Goal: Task Accomplishment & Management: Complete application form

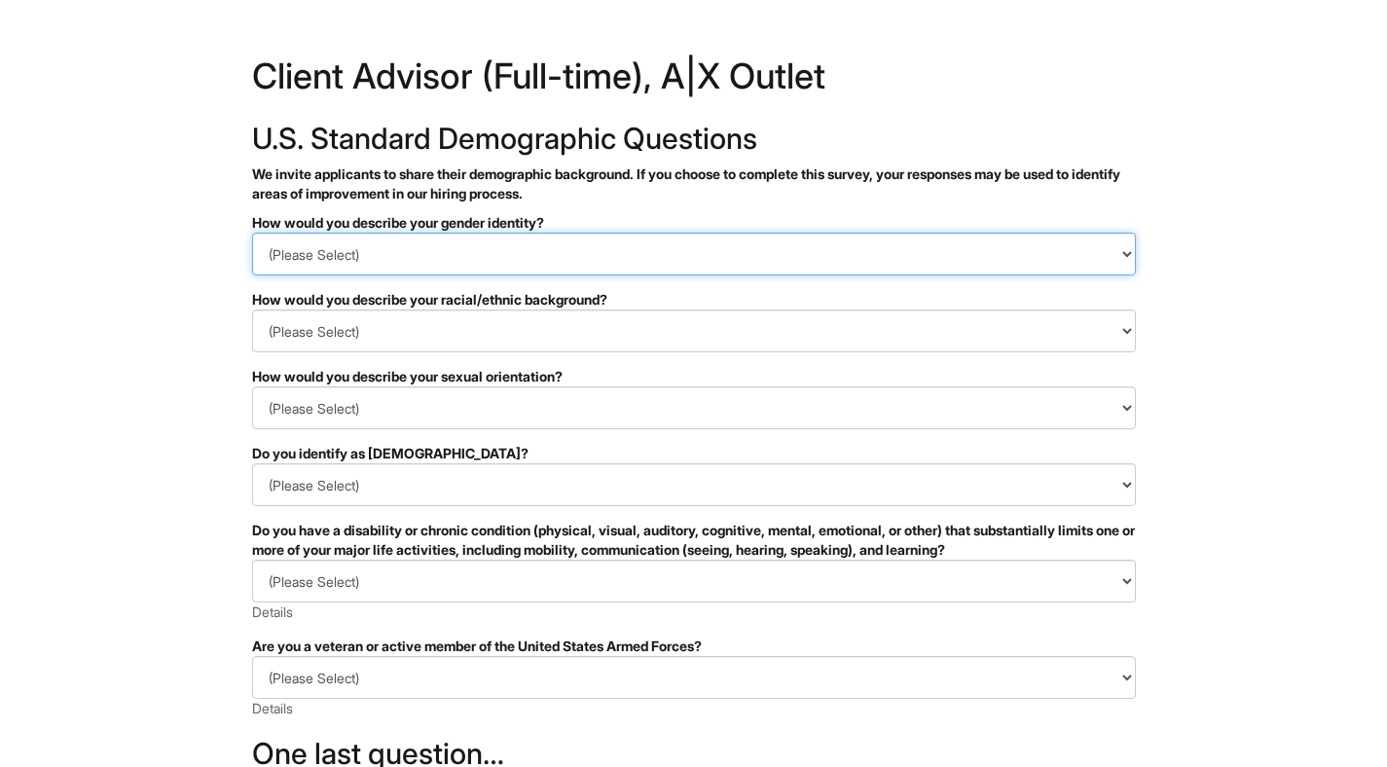
click at [615, 238] on select "(Please Select) Man Woman [DEMOGRAPHIC_DATA] I prefer to self-describe I don't …" at bounding box center [694, 254] width 884 height 43
select select "Woman"
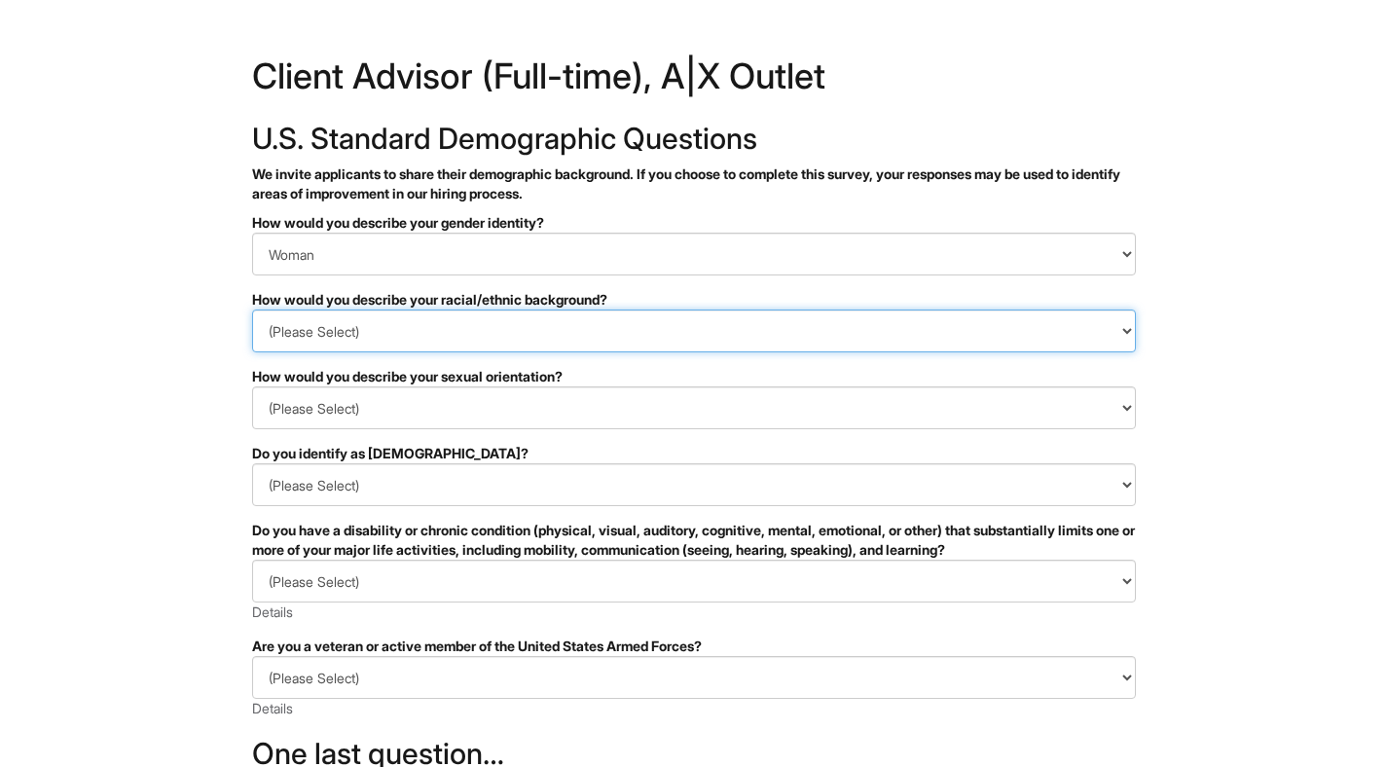
click at [518, 339] on select "(Please Select) [DEMOGRAPHIC_DATA] or of [DEMOGRAPHIC_DATA] descent [DEMOGRAPHI…" at bounding box center [694, 330] width 884 height 43
select select "Southeast Asian"
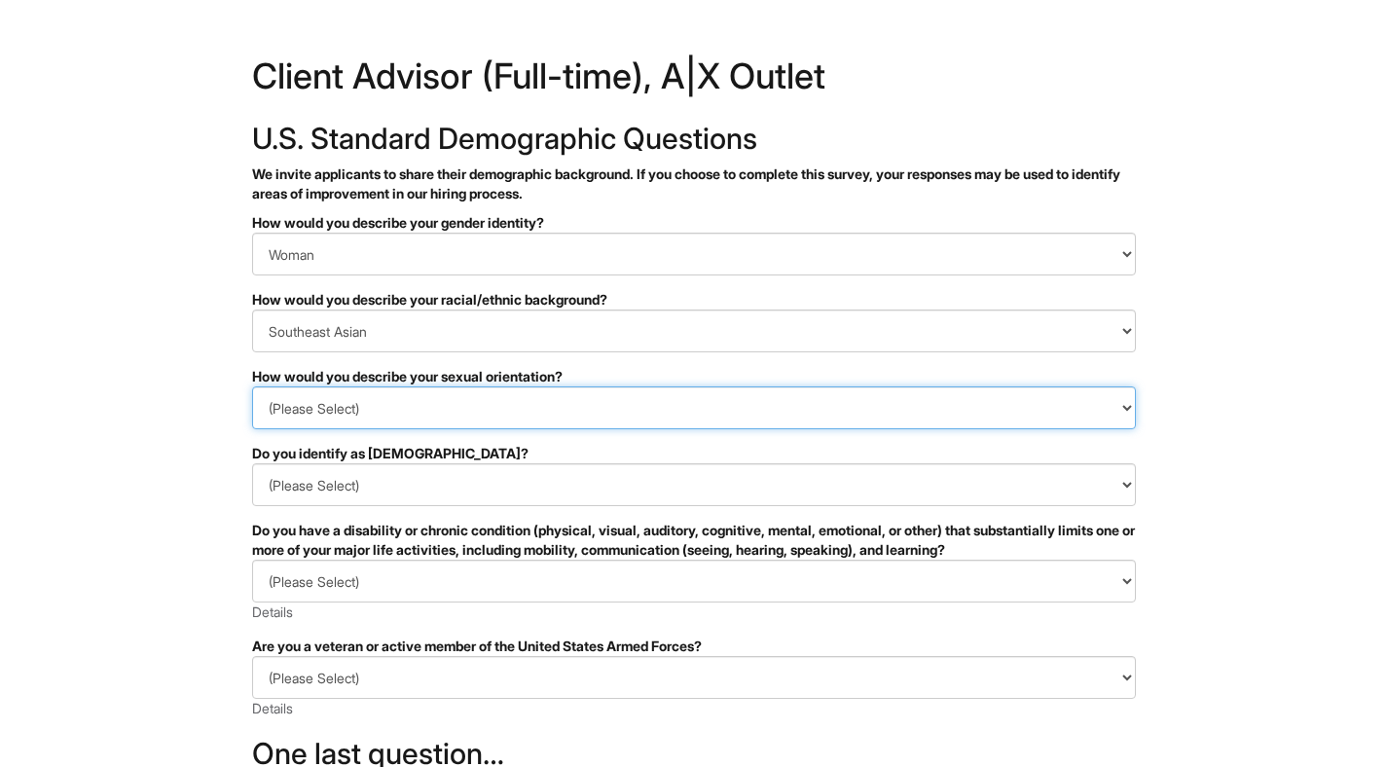
click at [506, 389] on select "(Please Select) [DEMOGRAPHIC_DATA] [DEMOGRAPHIC_DATA] and/or [DEMOGRAPHIC_DATA]…" at bounding box center [694, 407] width 884 height 43
select select "[DEMOGRAPHIC_DATA]"
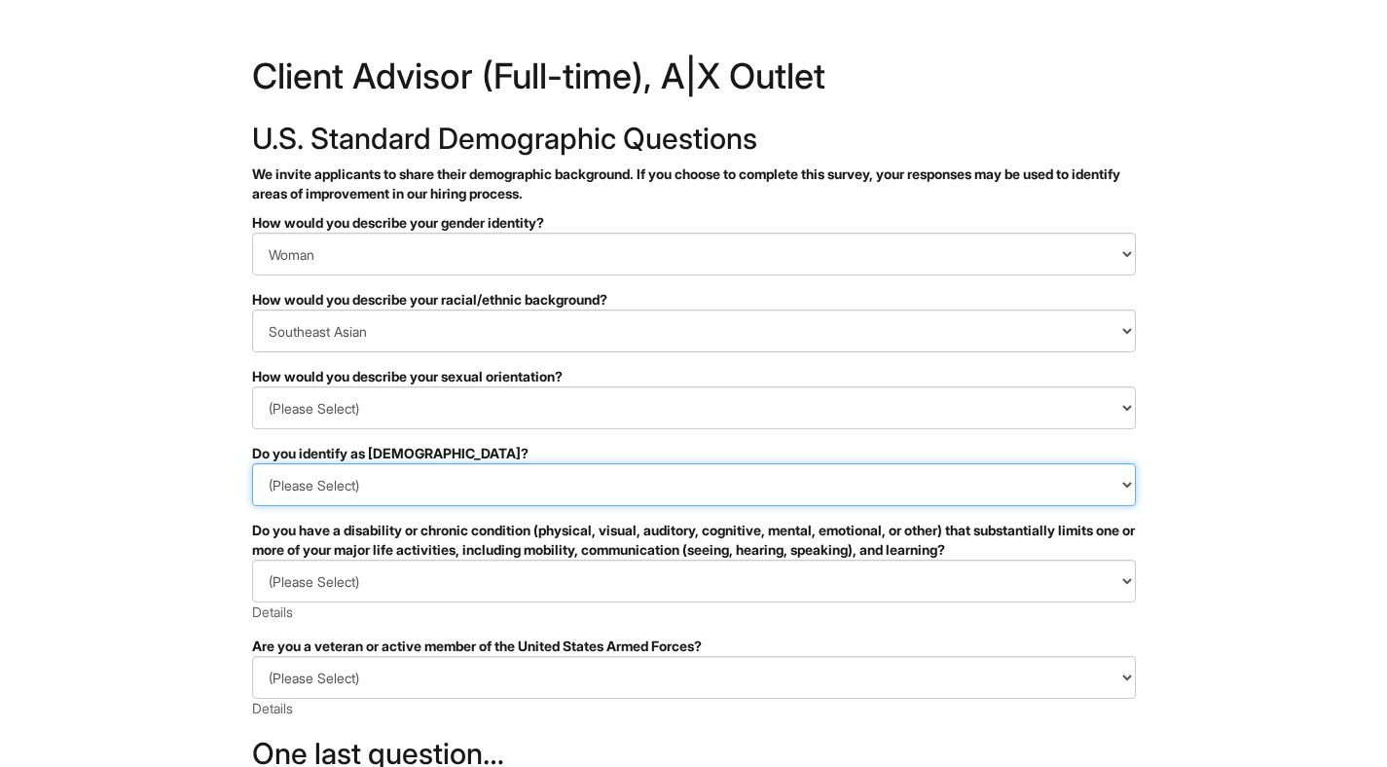
click at [495, 489] on select "(Please Select) Yes No I prefer to self-describe I don't wish to answer" at bounding box center [694, 484] width 884 height 43
select select "No"
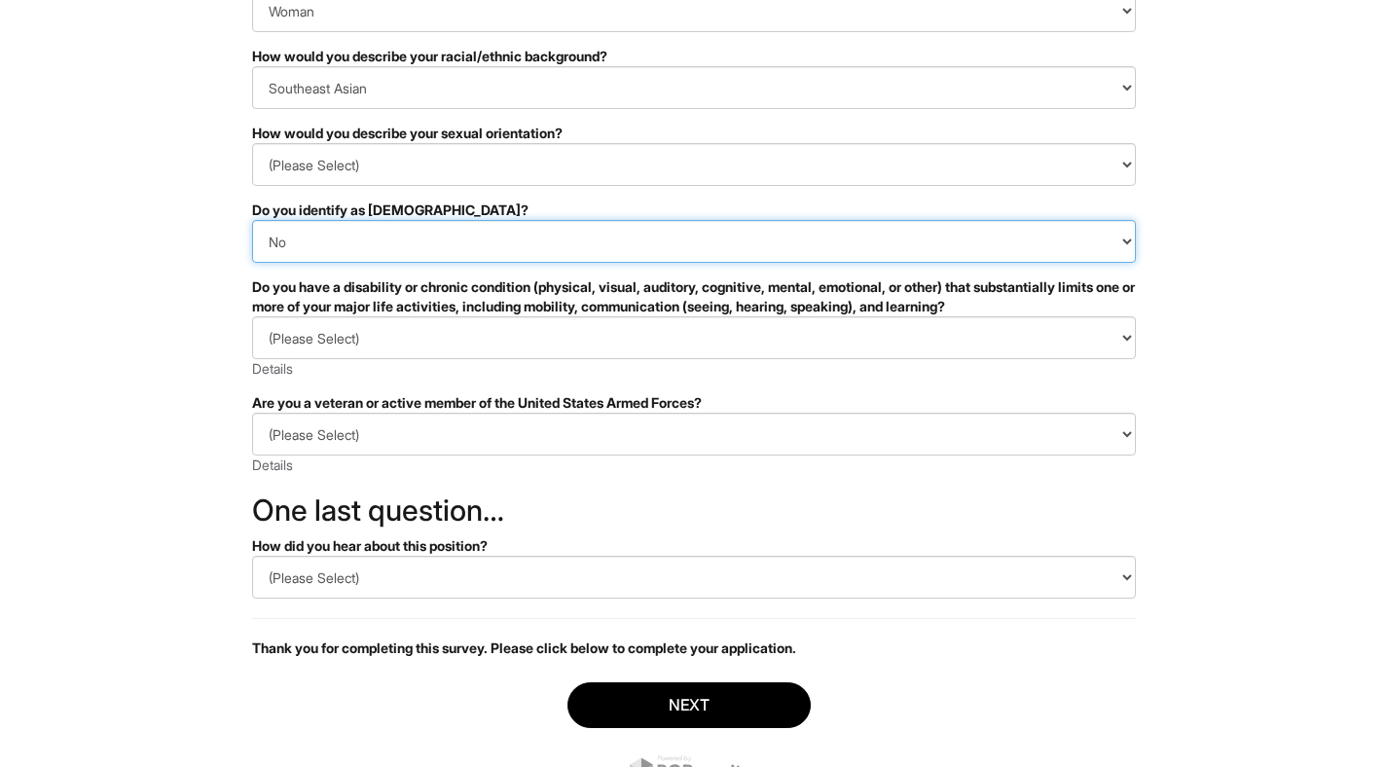
scroll to position [247, 0]
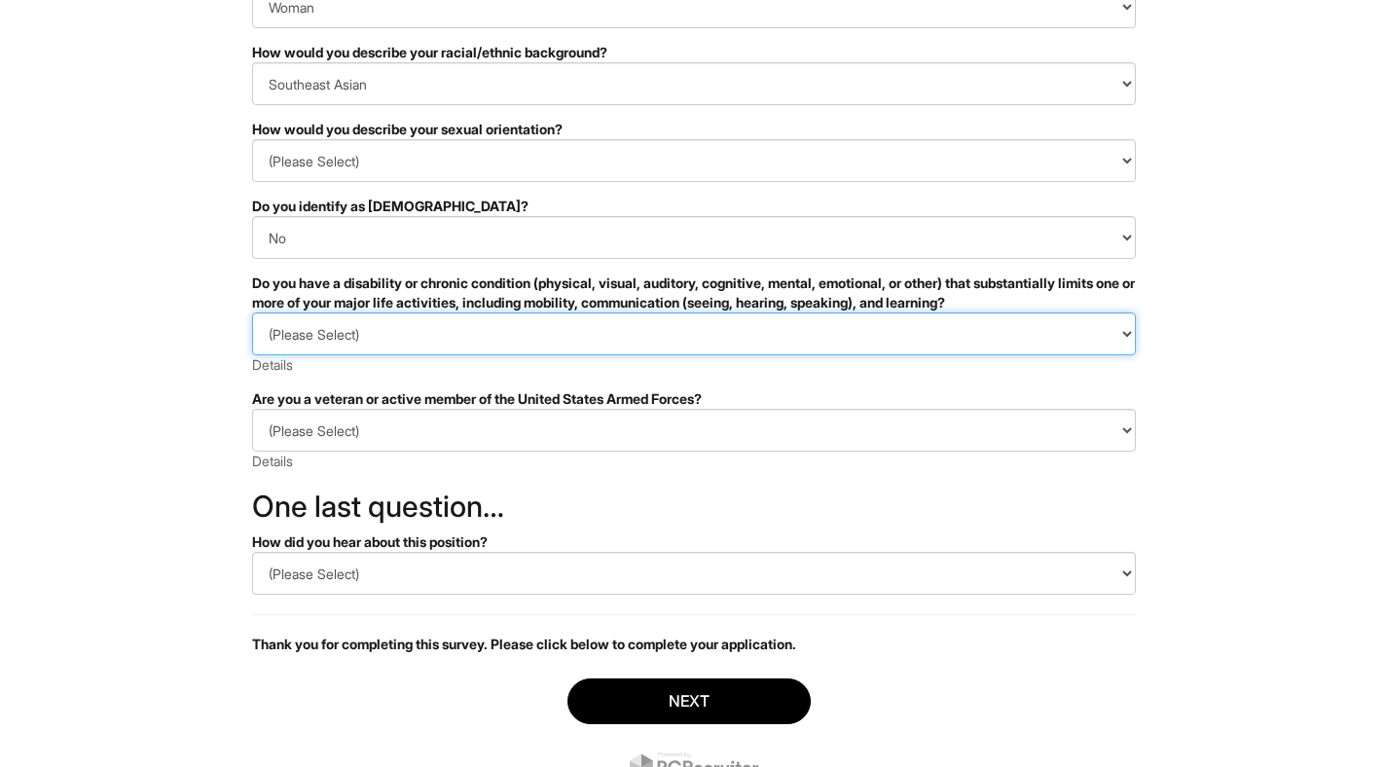
click at [467, 327] on select "(Please Select) YES, I HAVE A DISABILITY (or previously had a disability) NO, I…" at bounding box center [694, 333] width 884 height 43
select select "NO, I DON'T HAVE A DISABILITY"
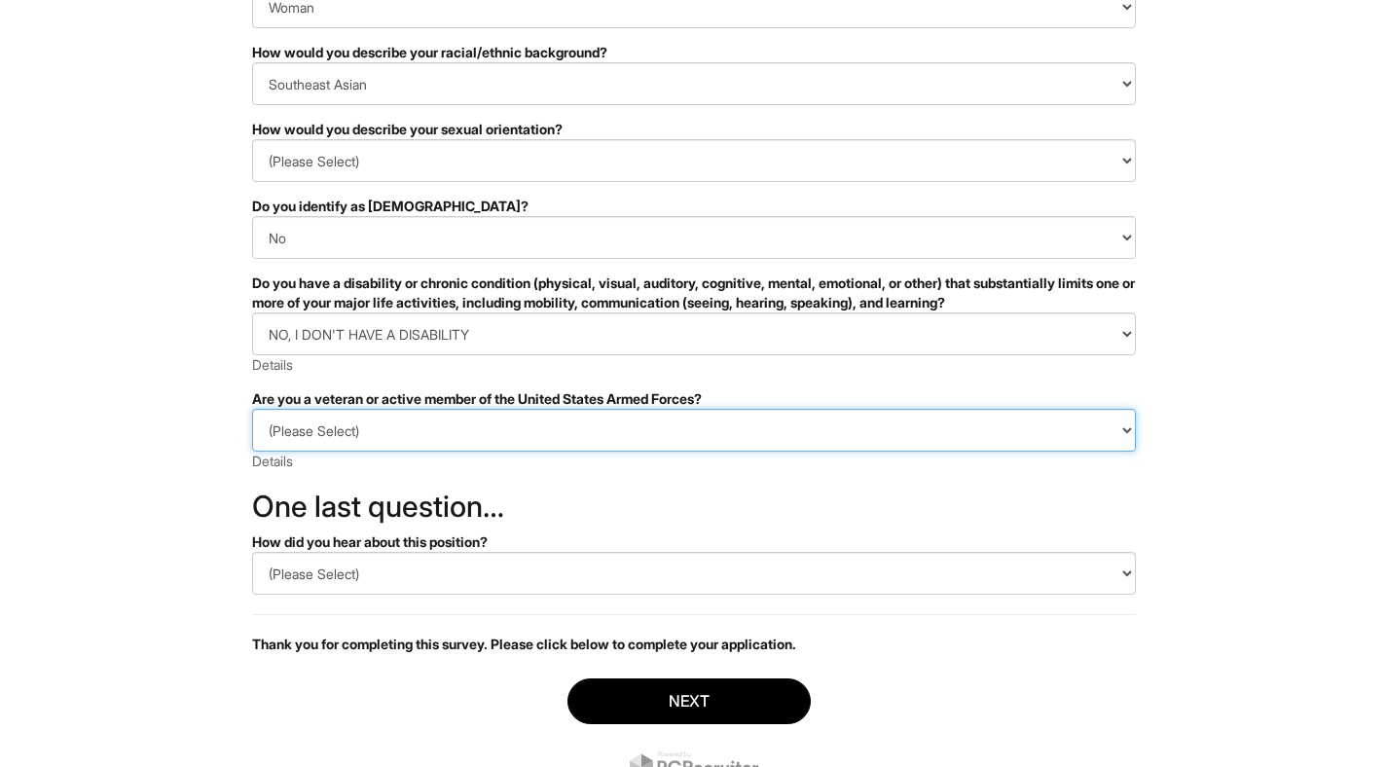
click at [460, 433] on select "(Please Select) I IDENTIFY AS ONE OR MORE OF THE CLASSIFICATIONS OF PROTECTED V…" at bounding box center [694, 430] width 884 height 43
select select "I AM NOT A PROTECTED VETERAN"
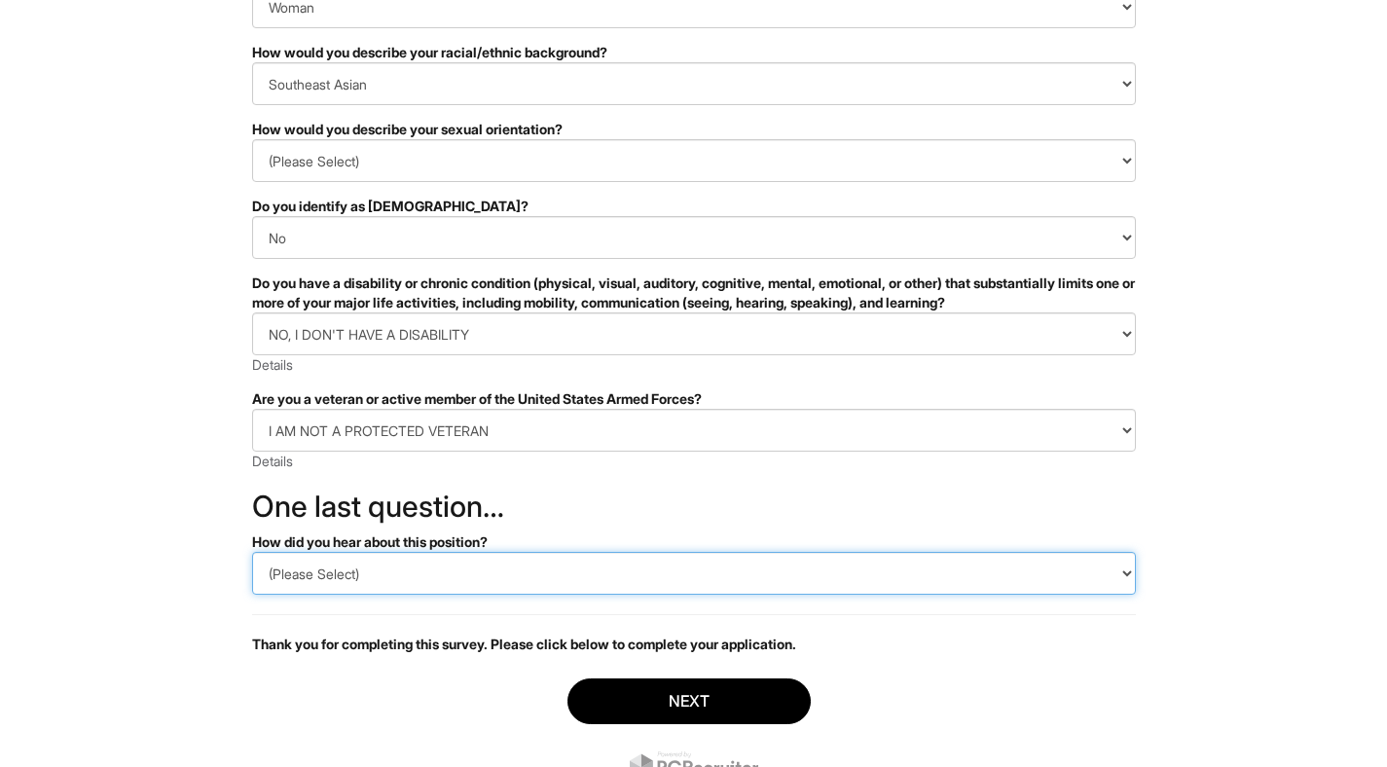
click at [446, 591] on select "(Please Select) CareerBuilder Indeed LinkedIn Monster Referral Other" at bounding box center [694, 573] width 884 height 43
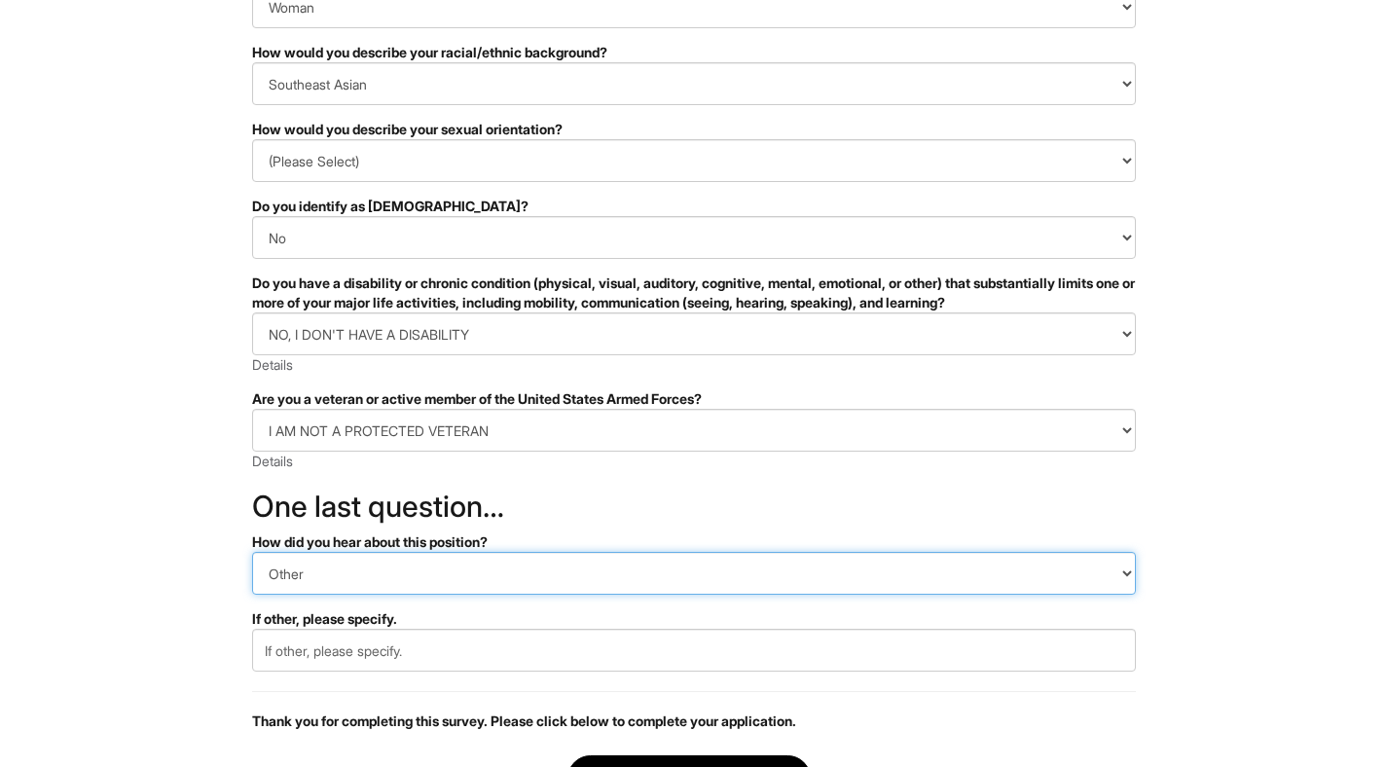
click at [417, 578] on select "(Please Select) CareerBuilder Indeed LinkedIn Monster Referral Other" at bounding box center [694, 573] width 884 height 43
select select "Indeed"
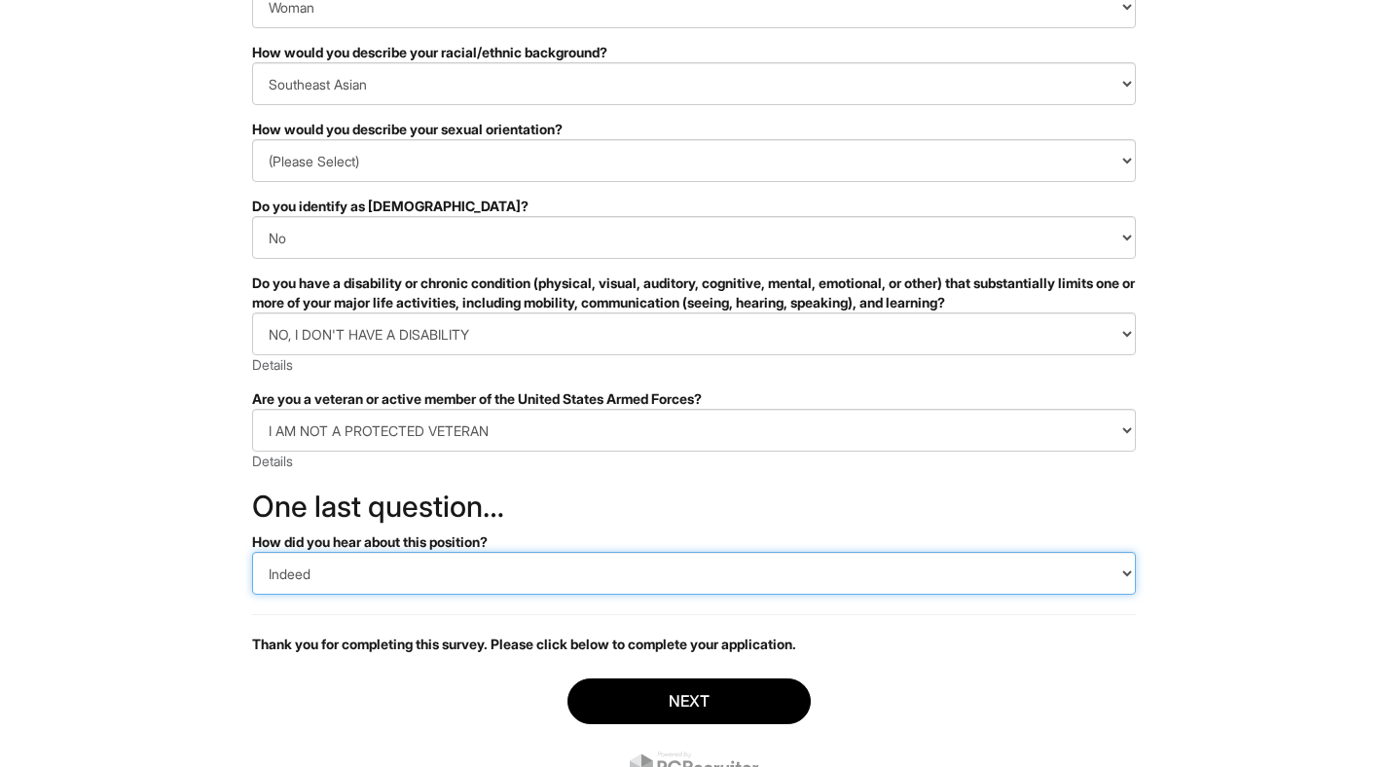
scroll to position [329, 0]
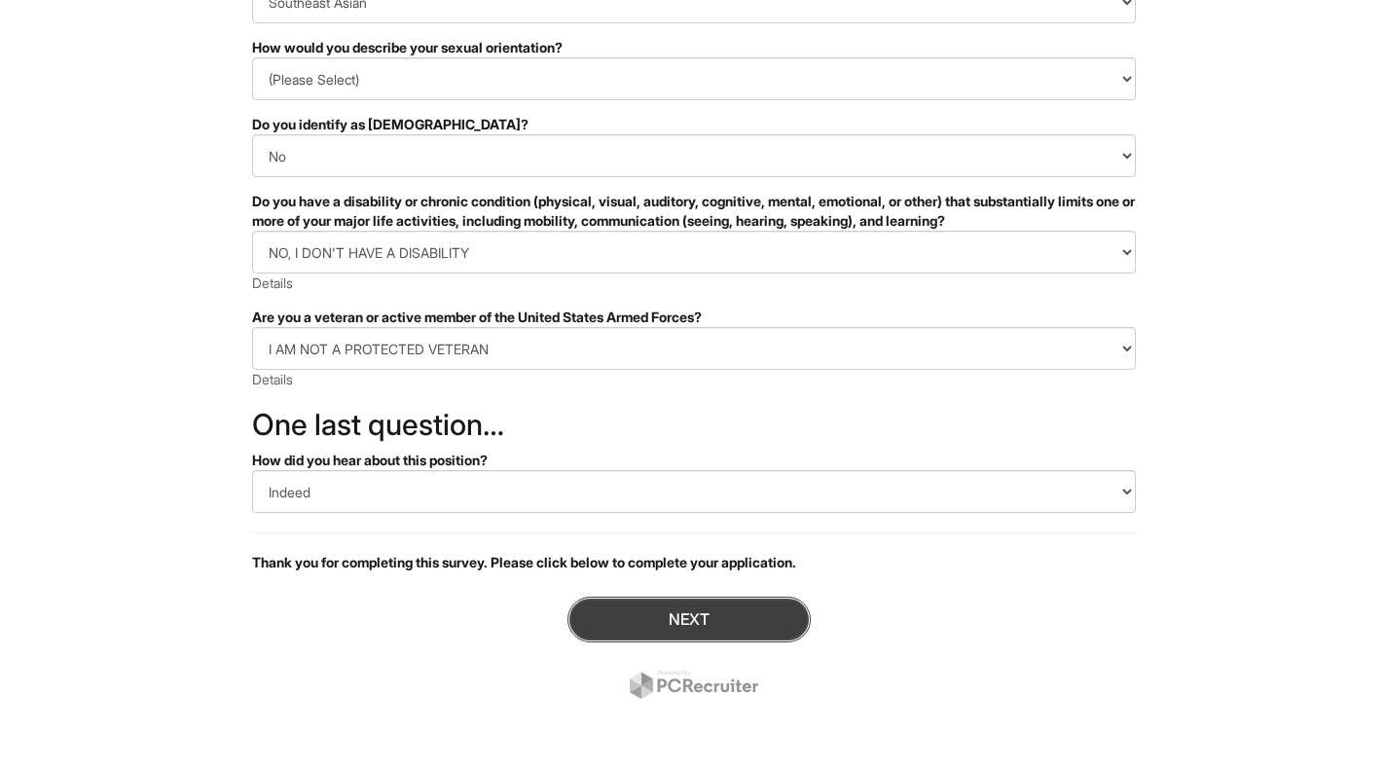
click at [654, 620] on button "Next" at bounding box center [688, 620] width 243 height 46
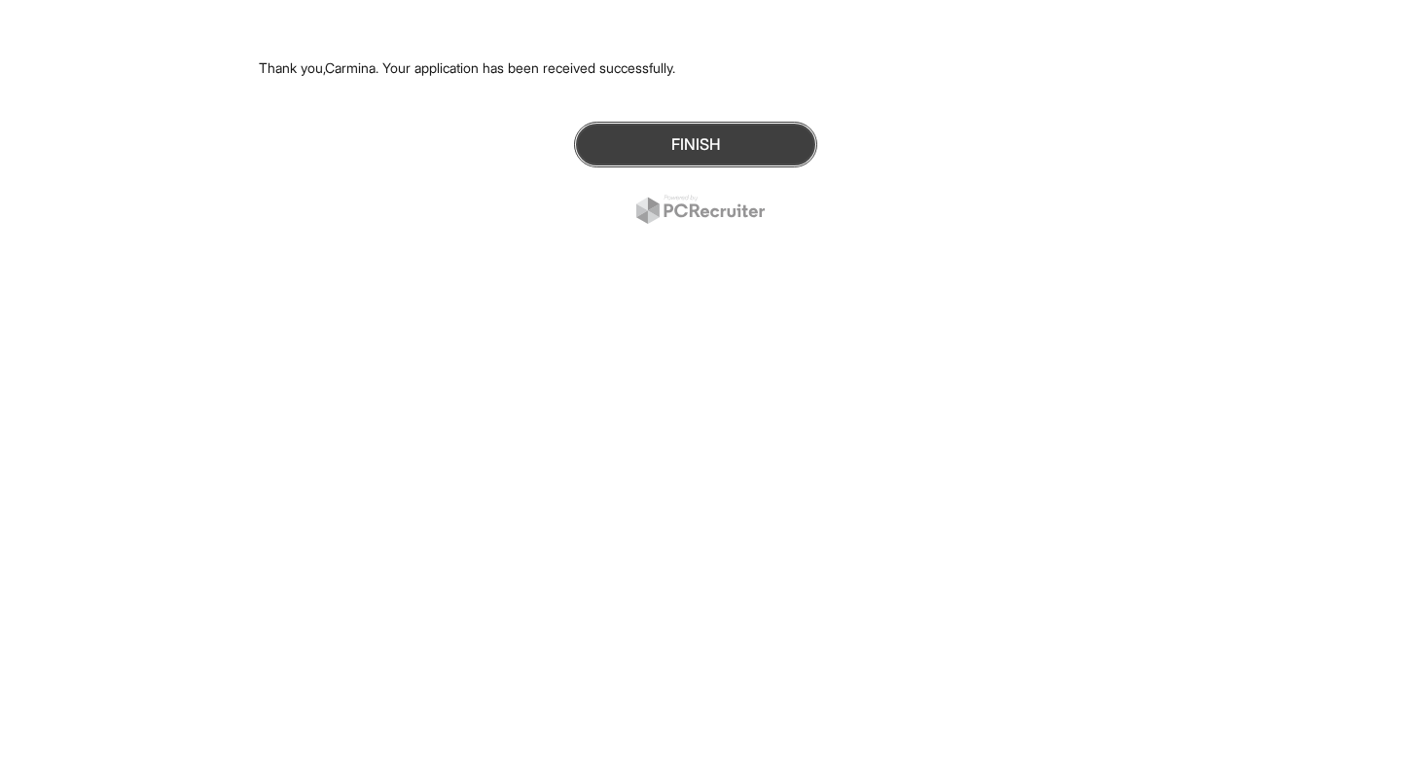
click at [669, 142] on button "Finish" at bounding box center [695, 145] width 243 height 46
